Goal: Task Accomplishment & Management: Manage account settings

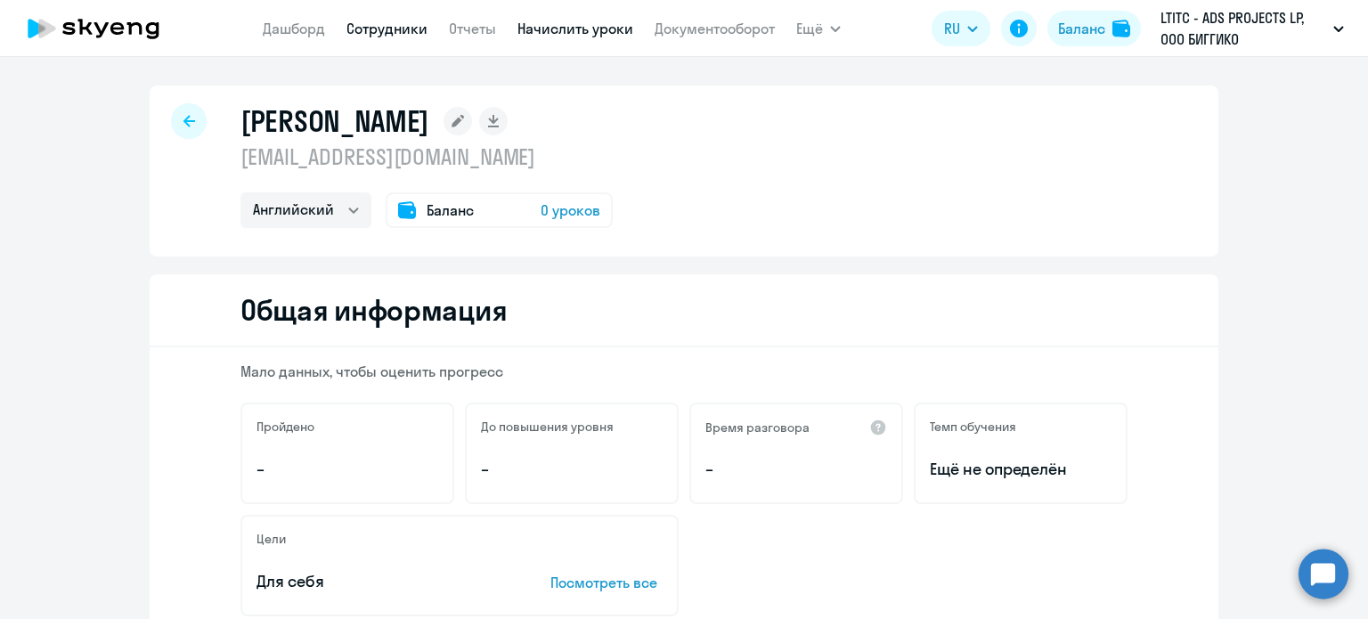
drag, startPoint x: 0, startPoint y: 0, endPoint x: 541, endPoint y: 31, distance: 541.6
click at [541, 31] on link "Начислить уроки" at bounding box center [576, 29] width 116 height 18
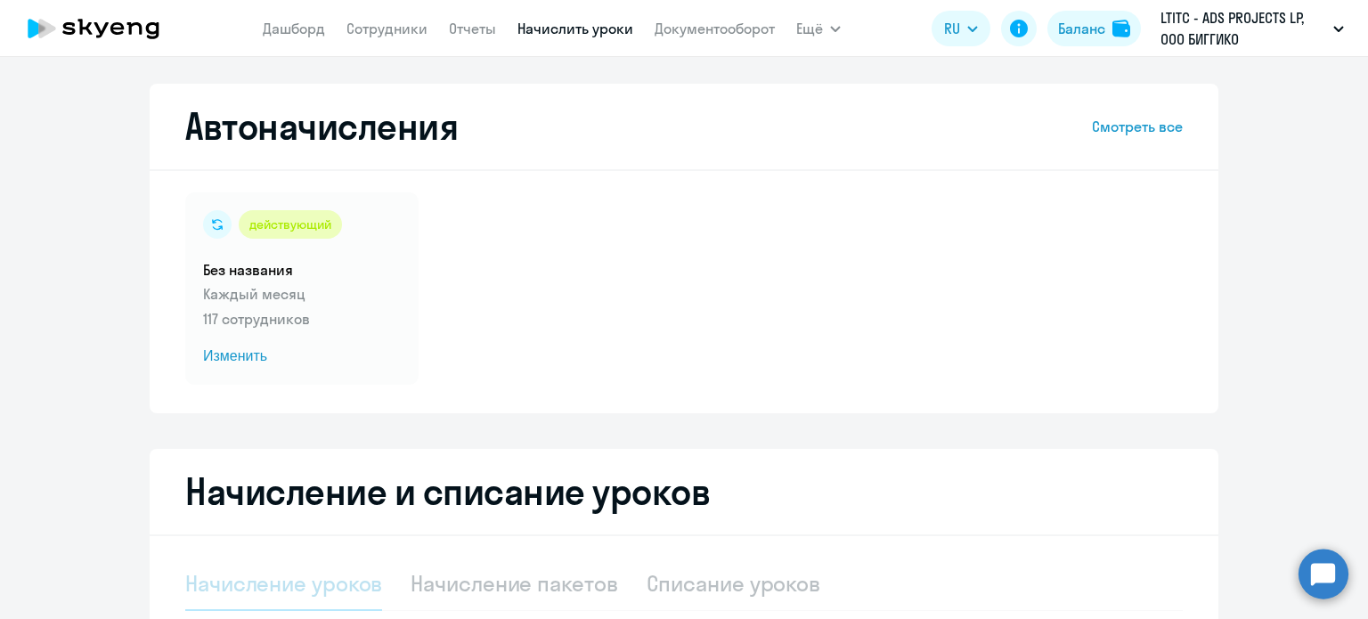
select select "10"
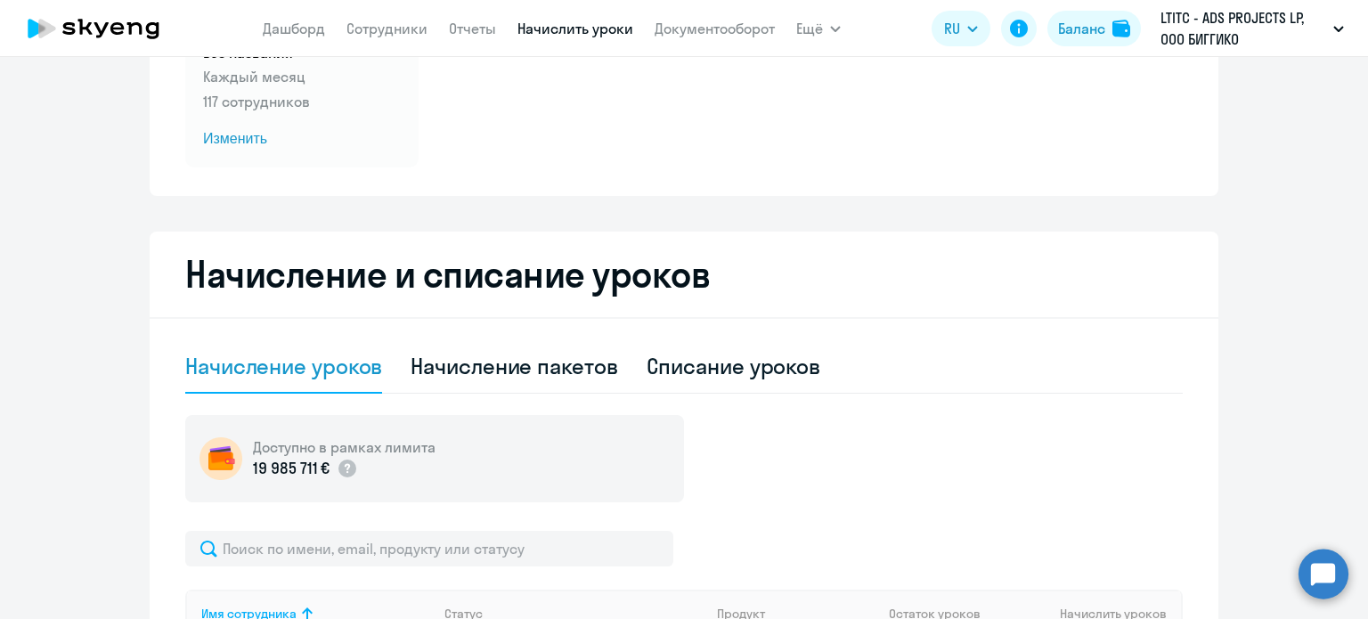
scroll to position [219, 0]
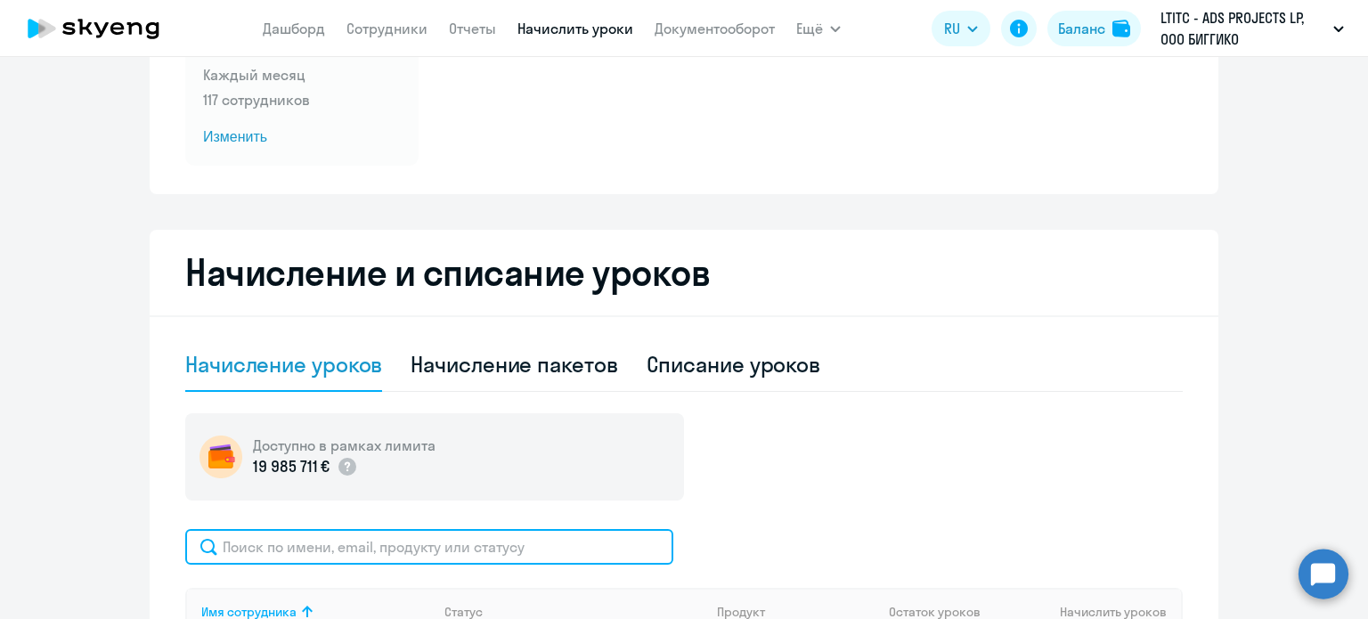
click at [559, 548] on input "text" at bounding box center [429, 547] width 488 height 36
type input "X"
type input "x"
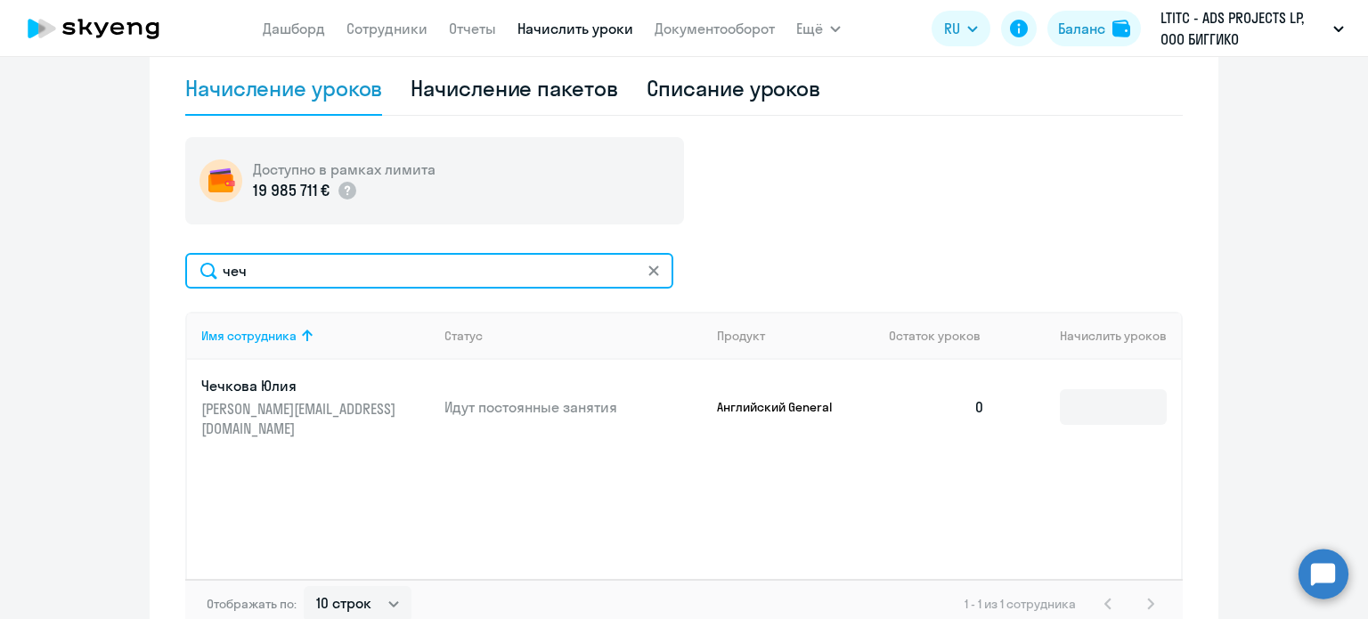
scroll to position [493, 0]
type input "чеч"
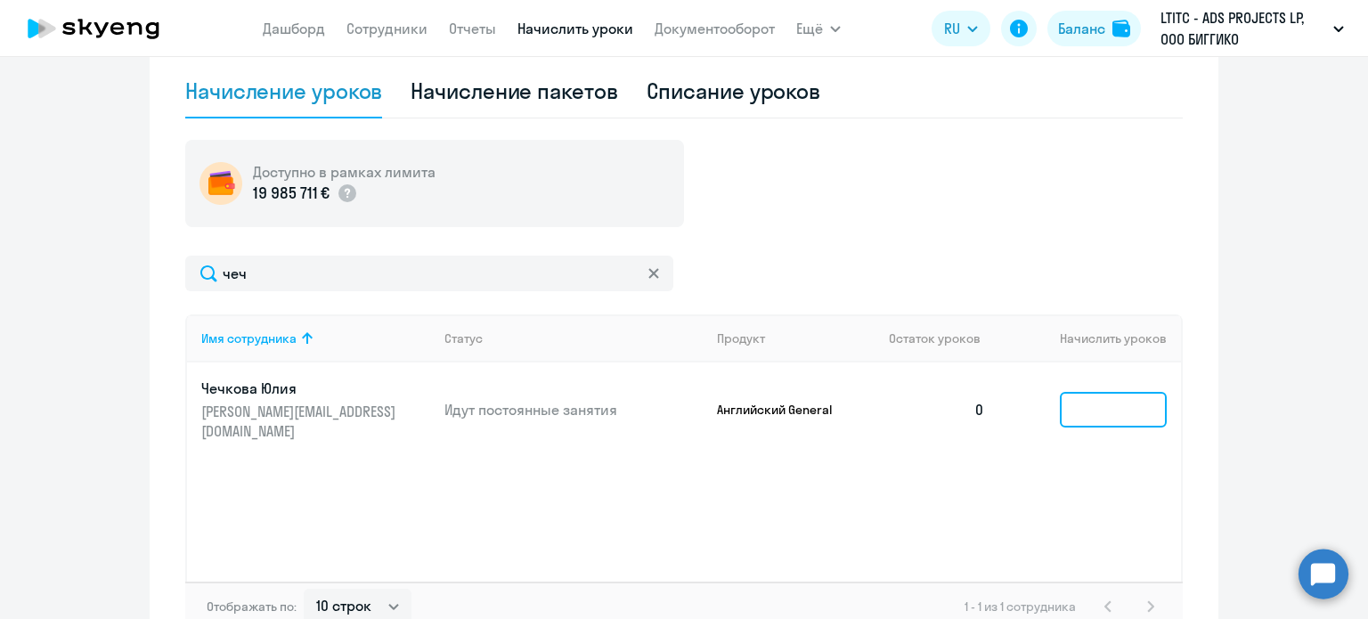
click at [1071, 404] on input at bounding box center [1113, 410] width 107 height 36
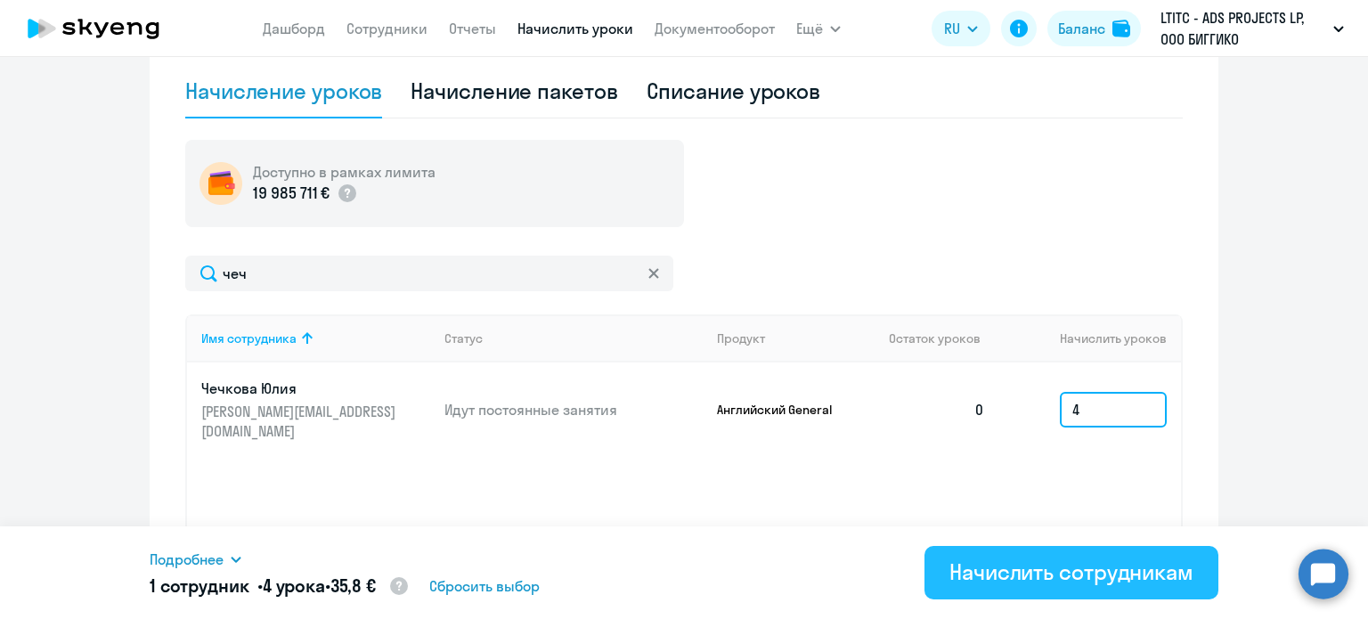
type input "4"
click at [992, 578] on div "Начислить сотрудникам" at bounding box center [1072, 572] width 244 height 29
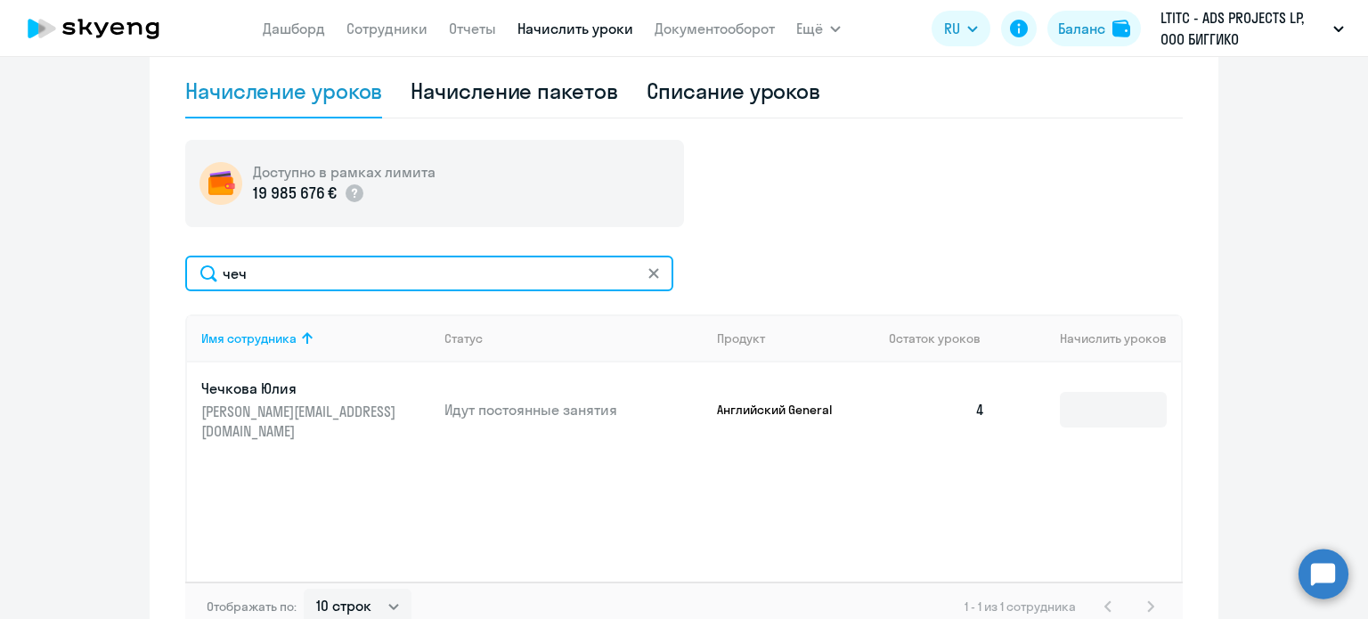
click at [517, 275] on input "чеч" at bounding box center [429, 274] width 488 height 36
type input "ч"
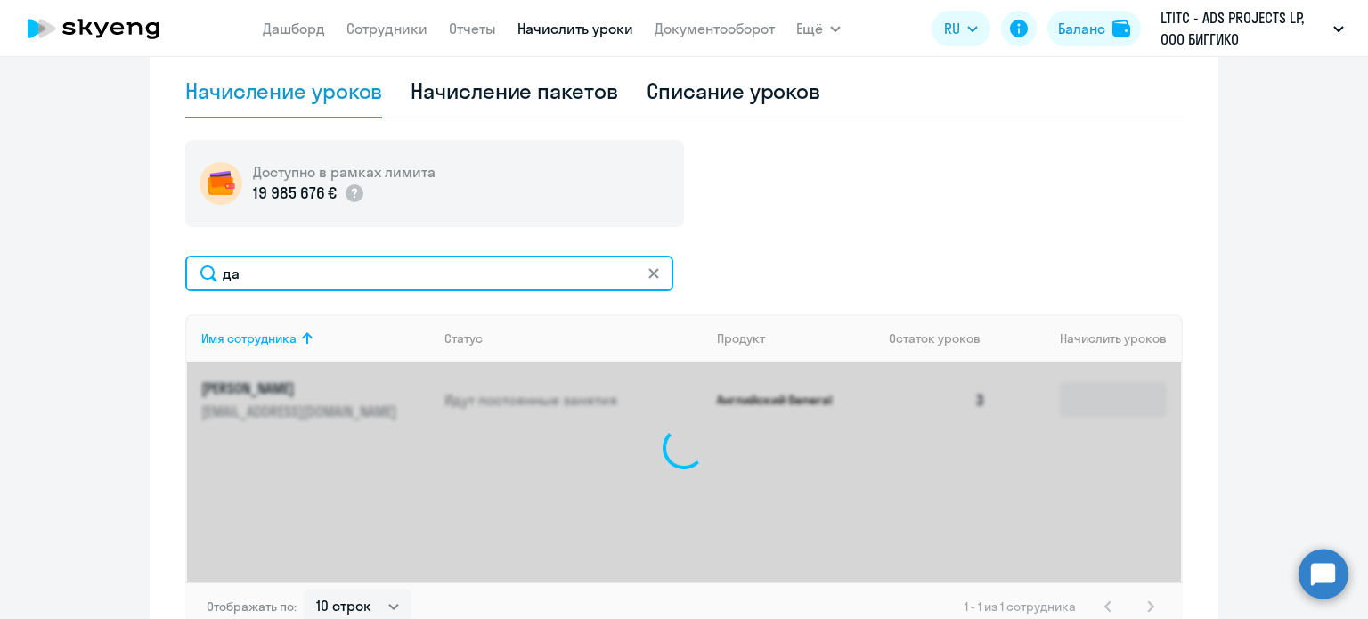
type input "д"
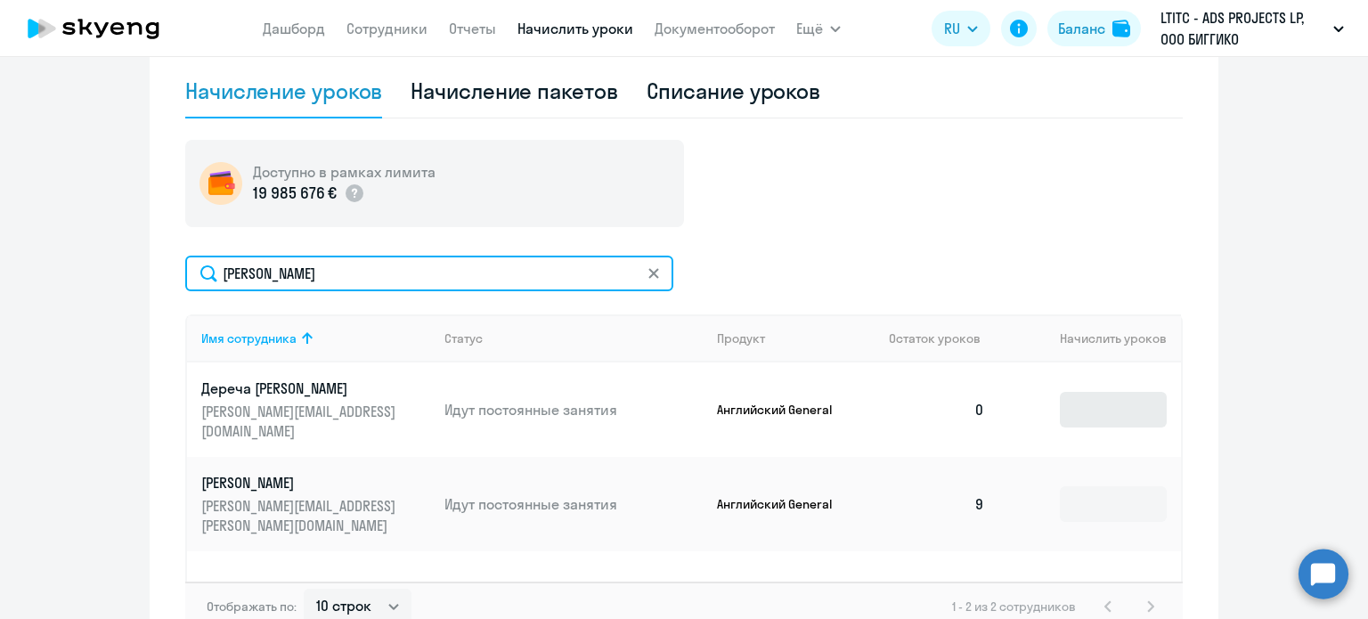
type input "[PERSON_NAME]"
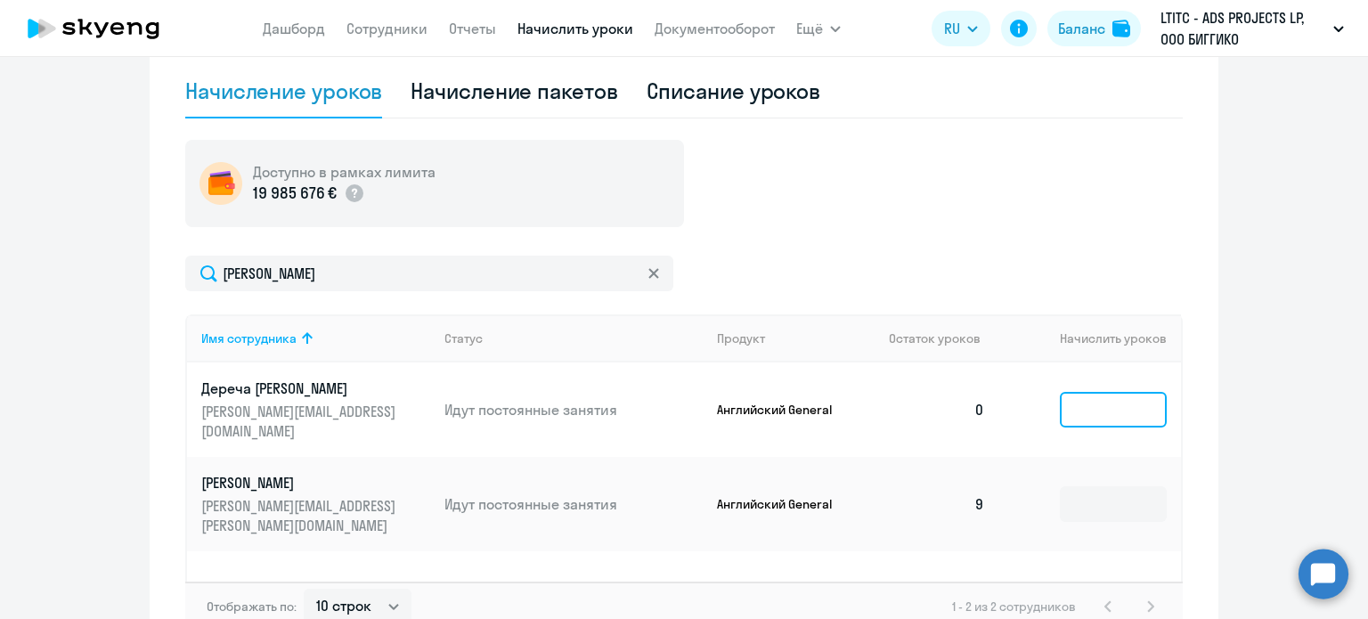
click at [1089, 397] on input at bounding box center [1113, 410] width 107 height 36
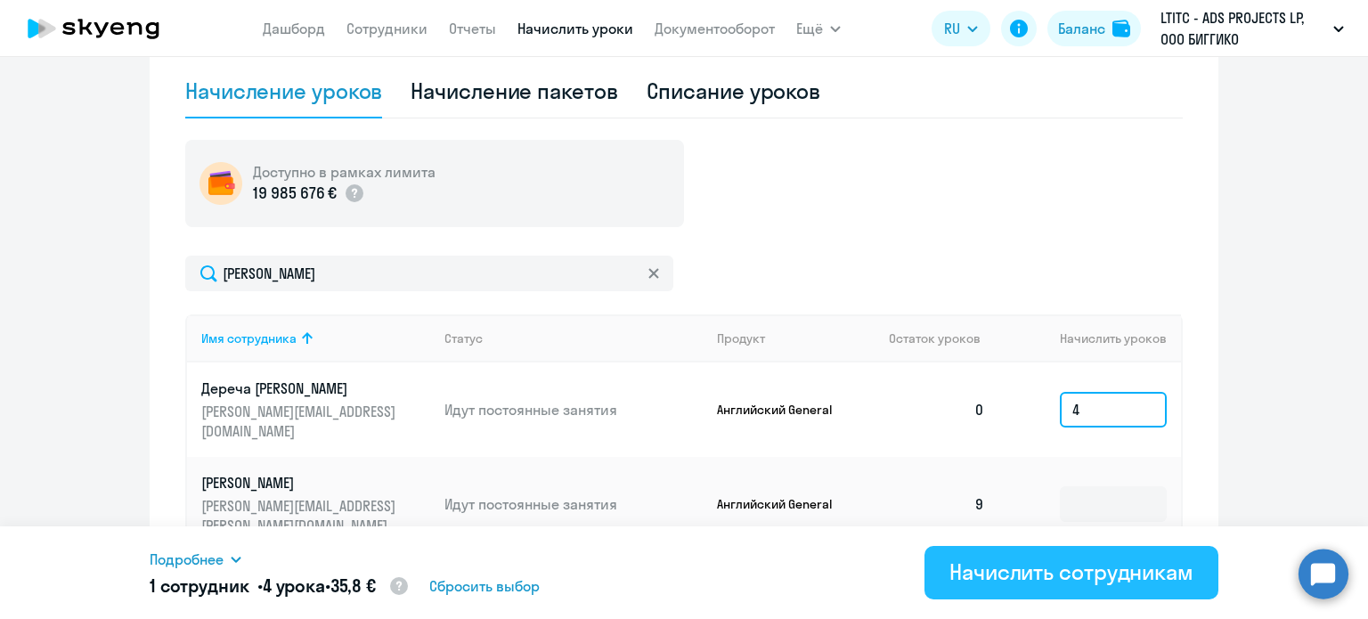
type input "4"
click at [1020, 566] on div "Начислить сотрудникам" at bounding box center [1072, 572] width 244 height 29
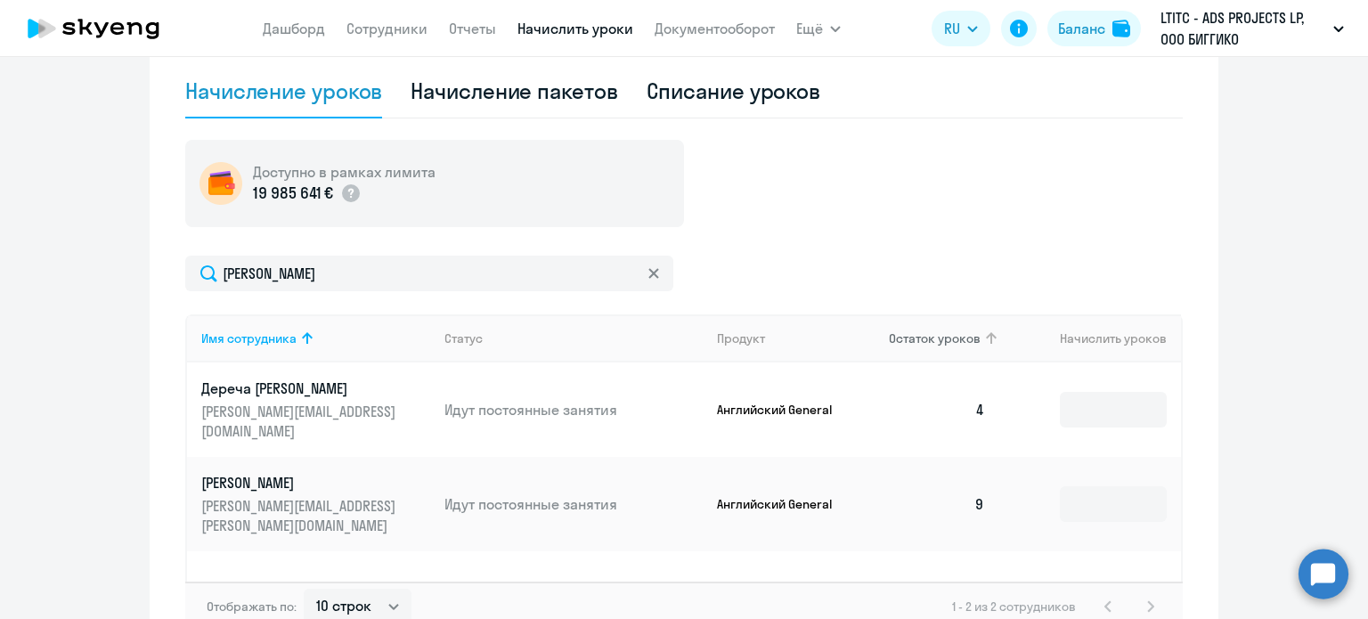
scroll to position [496, 0]
